Goal: Task Accomplishment & Management: Manage account settings

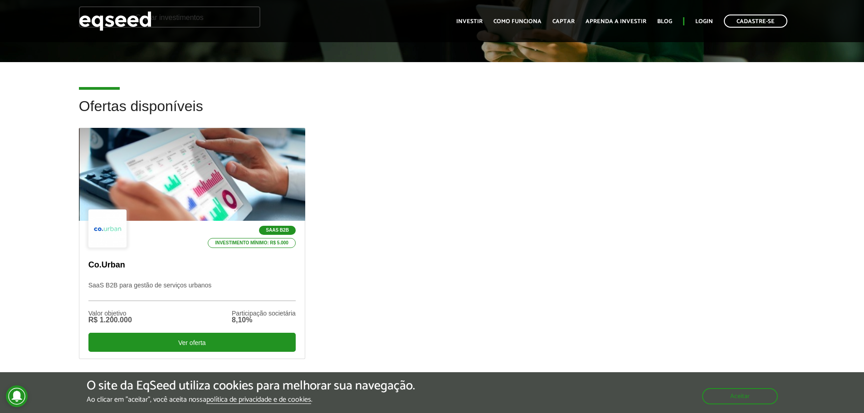
scroll to position [245, 0]
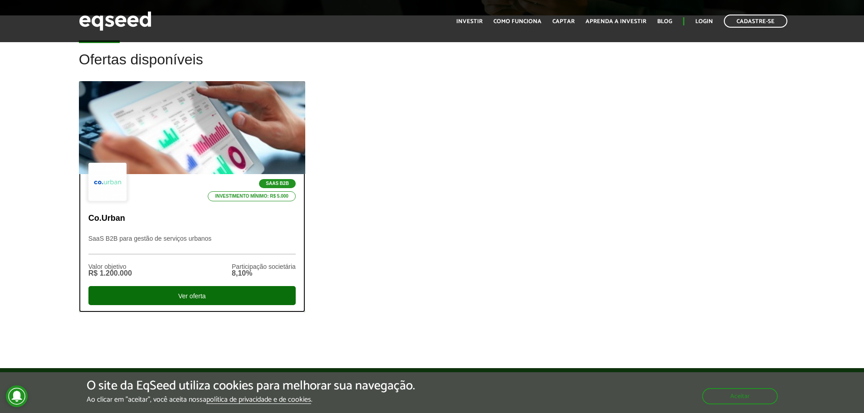
click at [245, 291] on div "Ver oferta" at bounding box center [191, 295] width 207 height 19
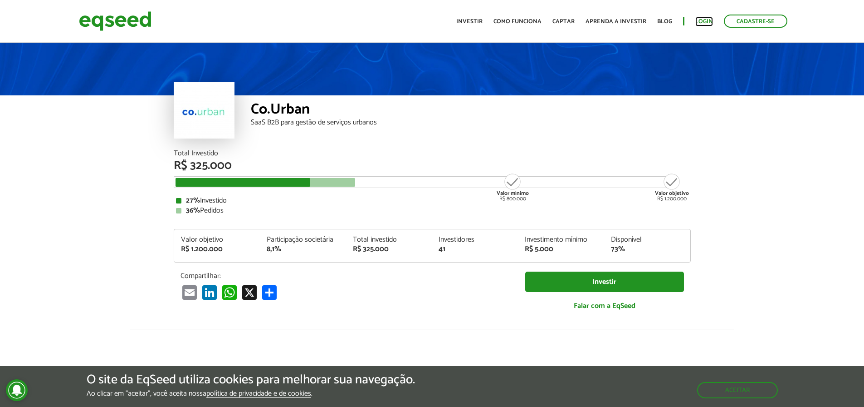
click at [697, 23] on link "Login" at bounding box center [705, 22] width 18 height 6
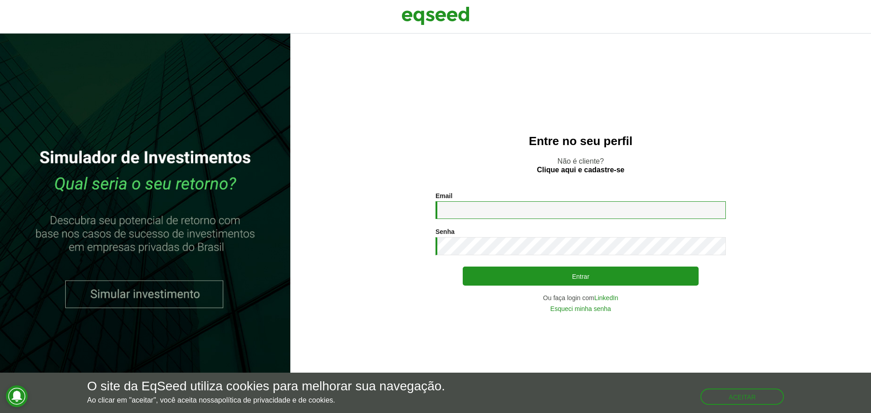
click at [489, 213] on input "Email *" at bounding box center [581, 210] width 290 height 18
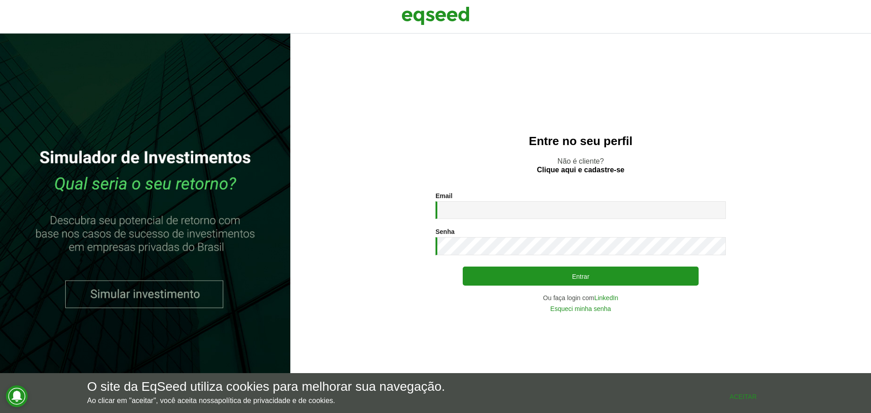
click at [735, 405] on div "O site da EqSeed utiliza cookies para melhorar sua navegação. Ao clicar em "ace…" at bounding box center [435, 392] width 697 height 25
click at [727, 399] on button "Aceitar" at bounding box center [743, 396] width 82 height 15
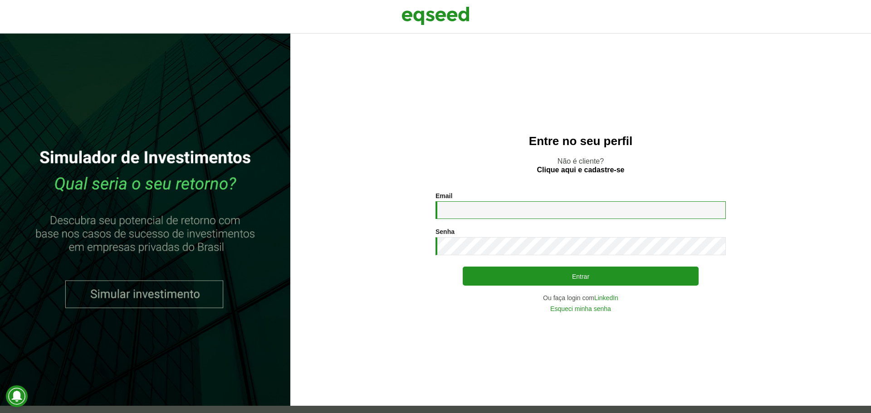
click at [469, 208] on input "Email *" at bounding box center [581, 210] width 290 height 18
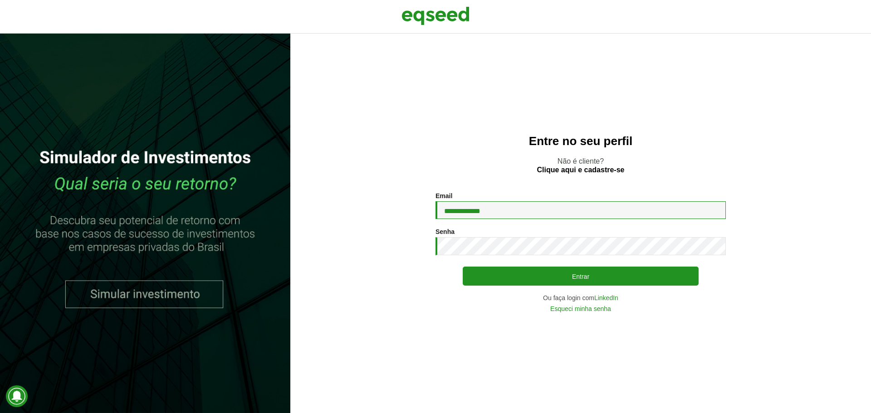
click at [501, 216] on input "**********" at bounding box center [581, 210] width 290 height 18
type input "**********"
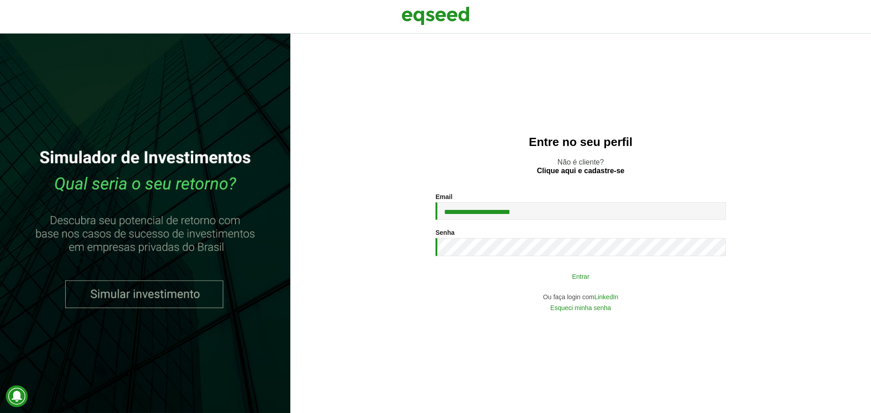
click at [514, 274] on button "Entrar" at bounding box center [581, 276] width 236 height 17
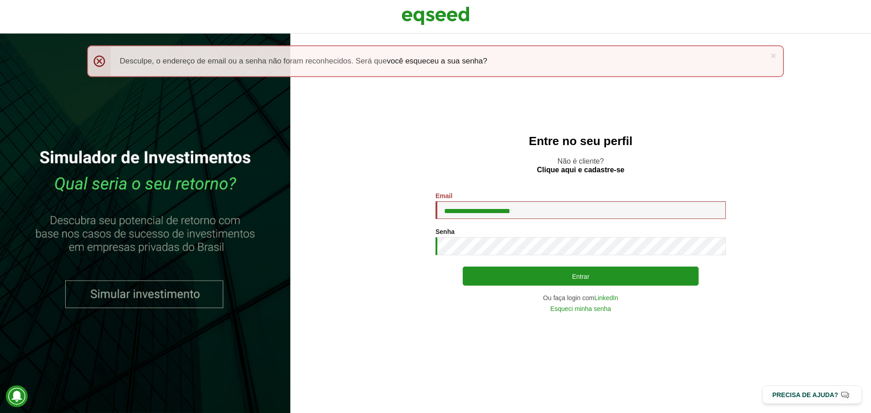
click at [463, 267] on button "Entrar" at bounding box center [581, 276] width 236 height 19
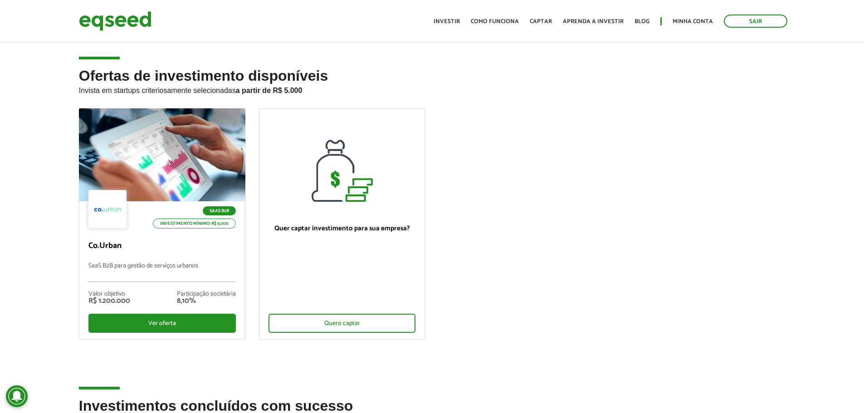
click at [642, 206] on ul "SaaS B2B Investimento mínimo: R$ 5.000 Co.Urban SaaS B2B para gestão de serviço…" at bounding box center [432, 231] width 720 height 247
click at [696, 23] on link "Minha conta" at bounding box center [693, 22] width 40 height 6
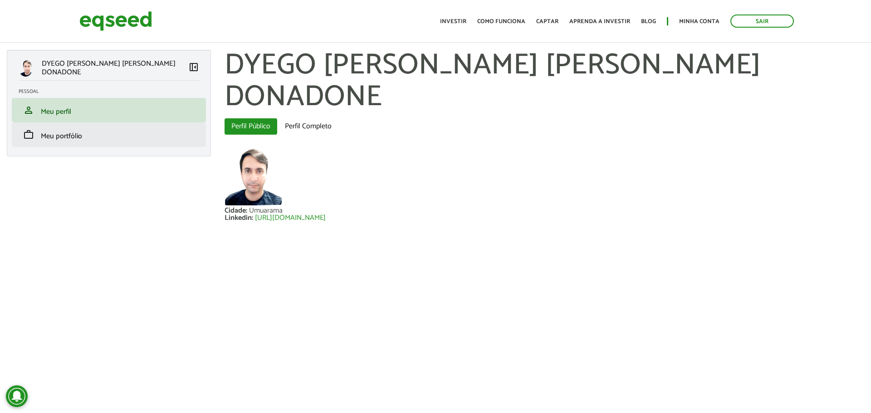
click at [99, 140] on li "work Meu portfólio" at bounding box center [109, 134] width 194 height 24
click at [76, 136] on span "Meu portfólio" at bounding box center [61, 136] width 41 height 12
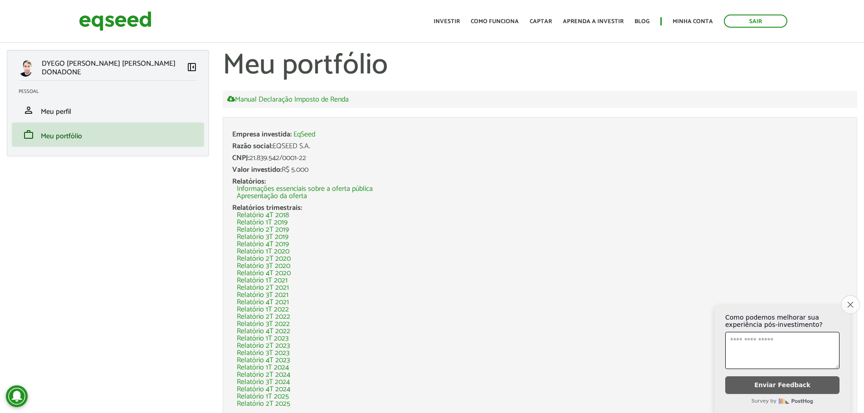
click at [848, 306] on icon "Close survey" at bounding box center [850, 305] width 6 height 6
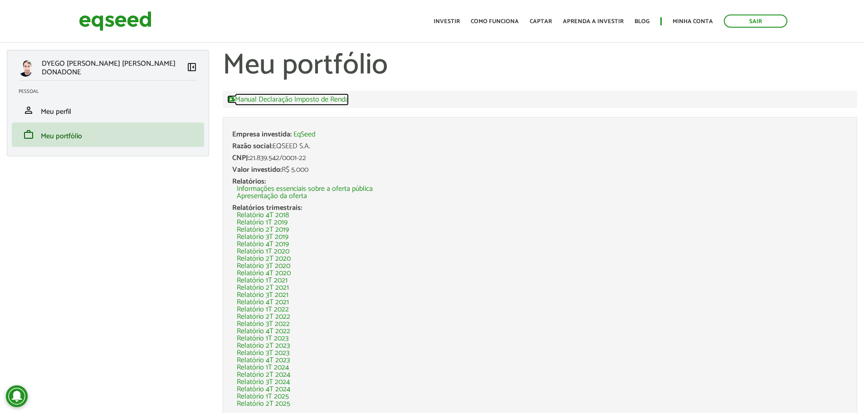
click at [295, 101] on link "Manual Declaração Imposto de Renda" at bounding box center [288, 99] width 122 height 8
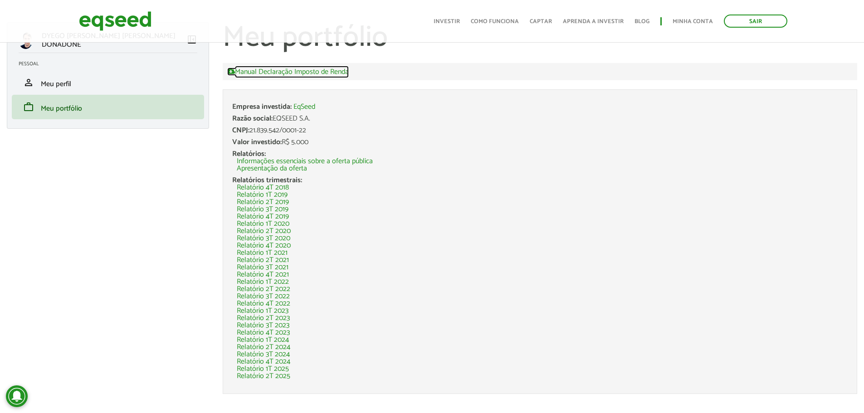
scroll to position [40, 0]
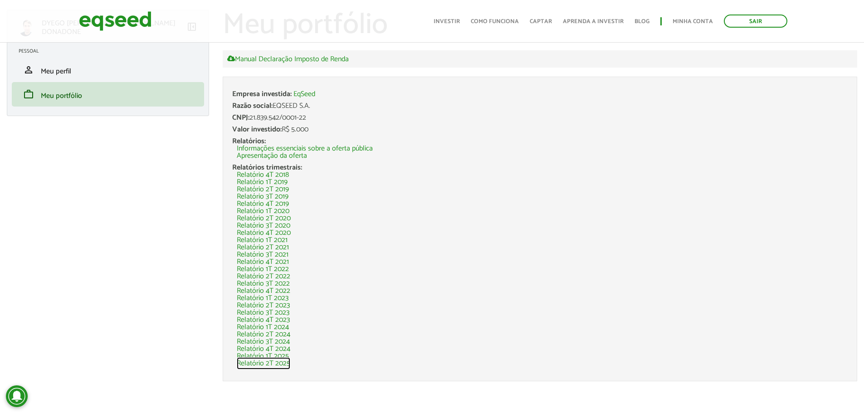
click at [278, 364] on link "Relatório 2T 2025" at bounding box center [264, 363] width 54 height 7
